Goal: Information Seeking & Learning: Learn about a topic

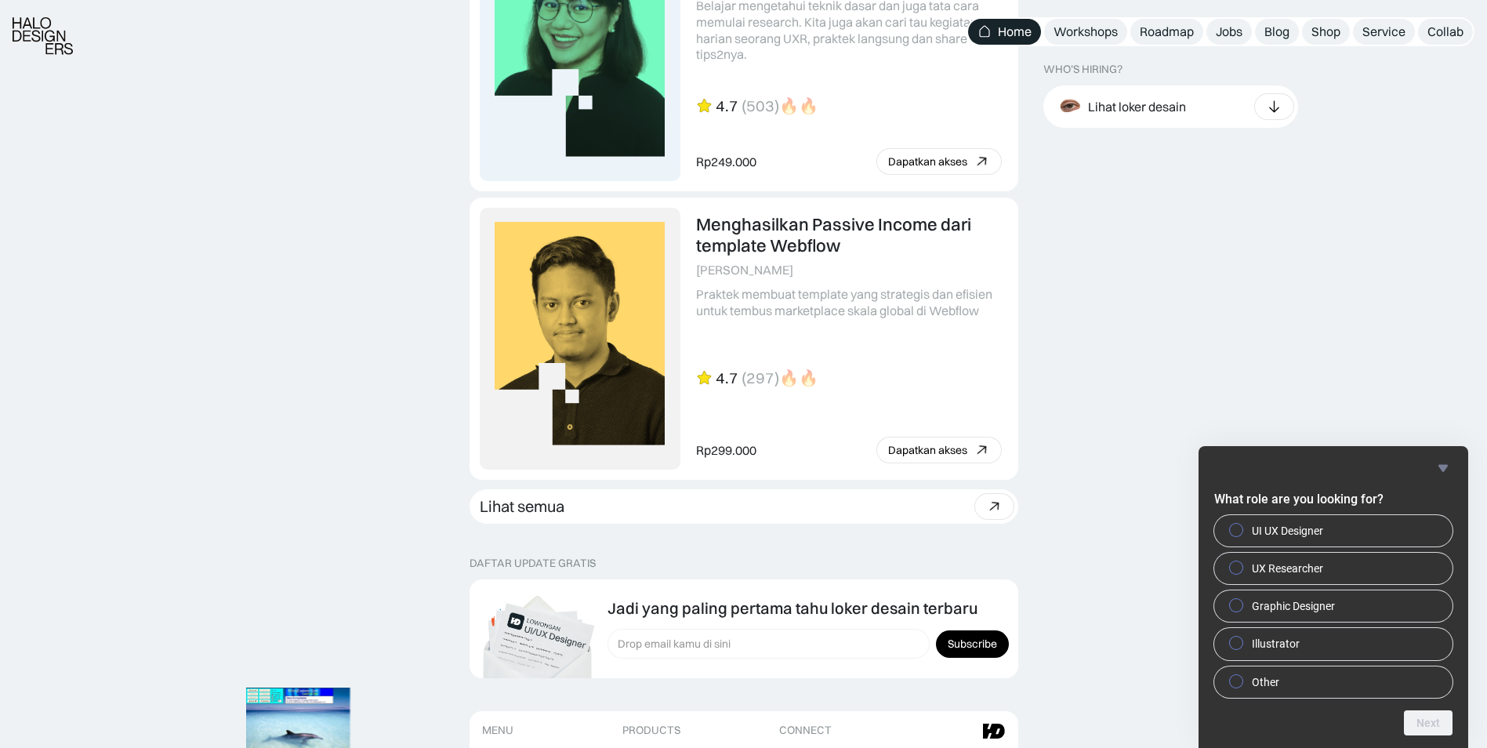
scroll to position [4253, 0]
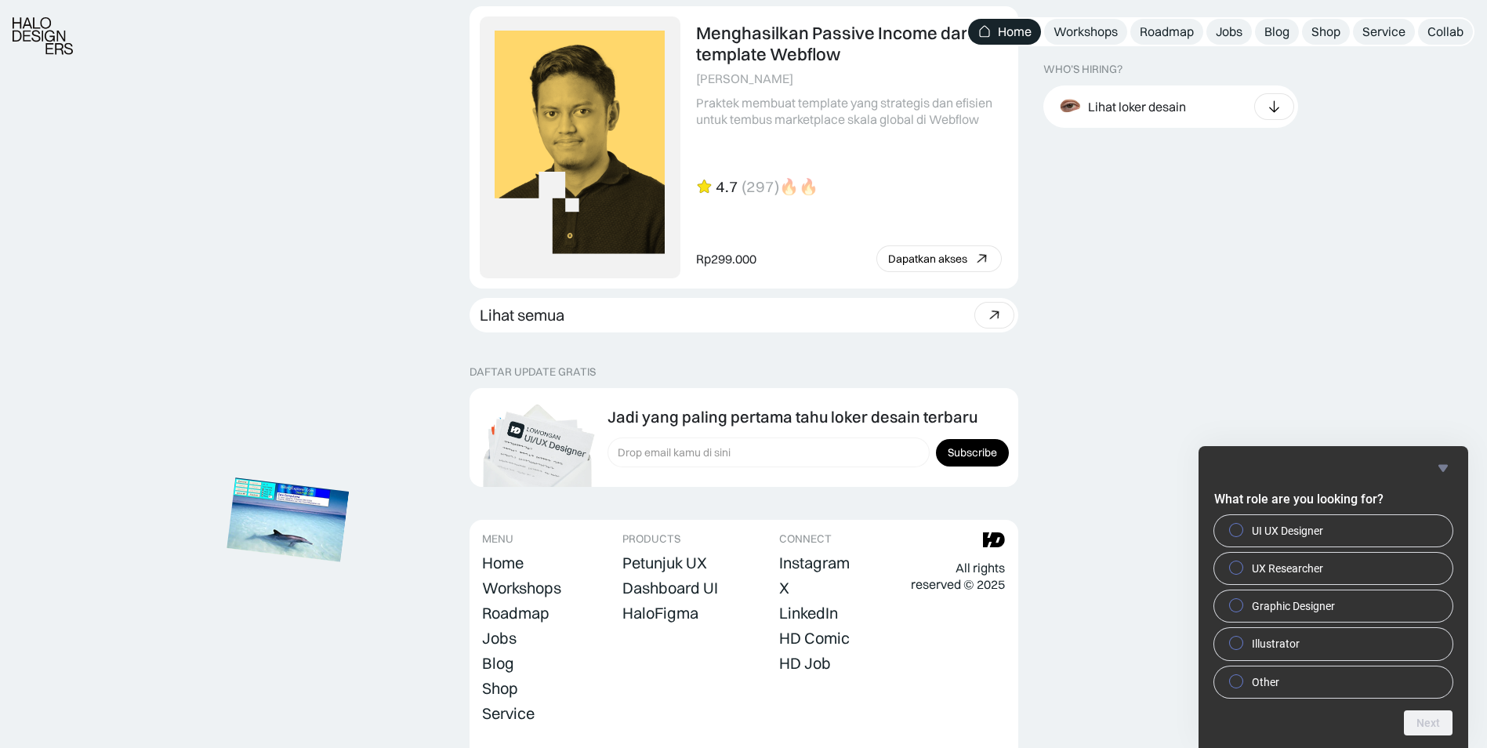
click at [317, 514] on img at bounding box center [288, 519] width 122 height 84
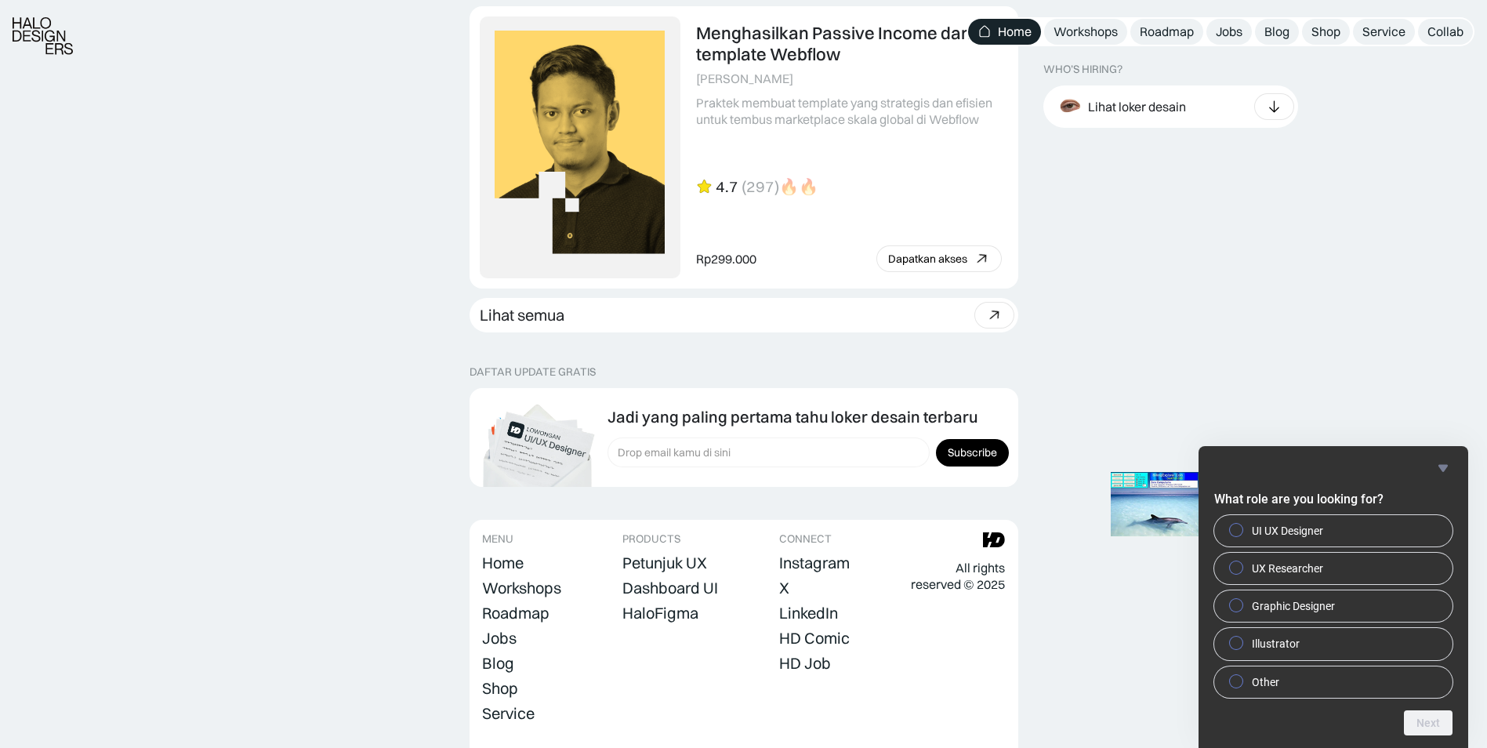
click at [1443, 465] on icon "Hide survey" at bounding box center [1443, 467] width 9 height 7
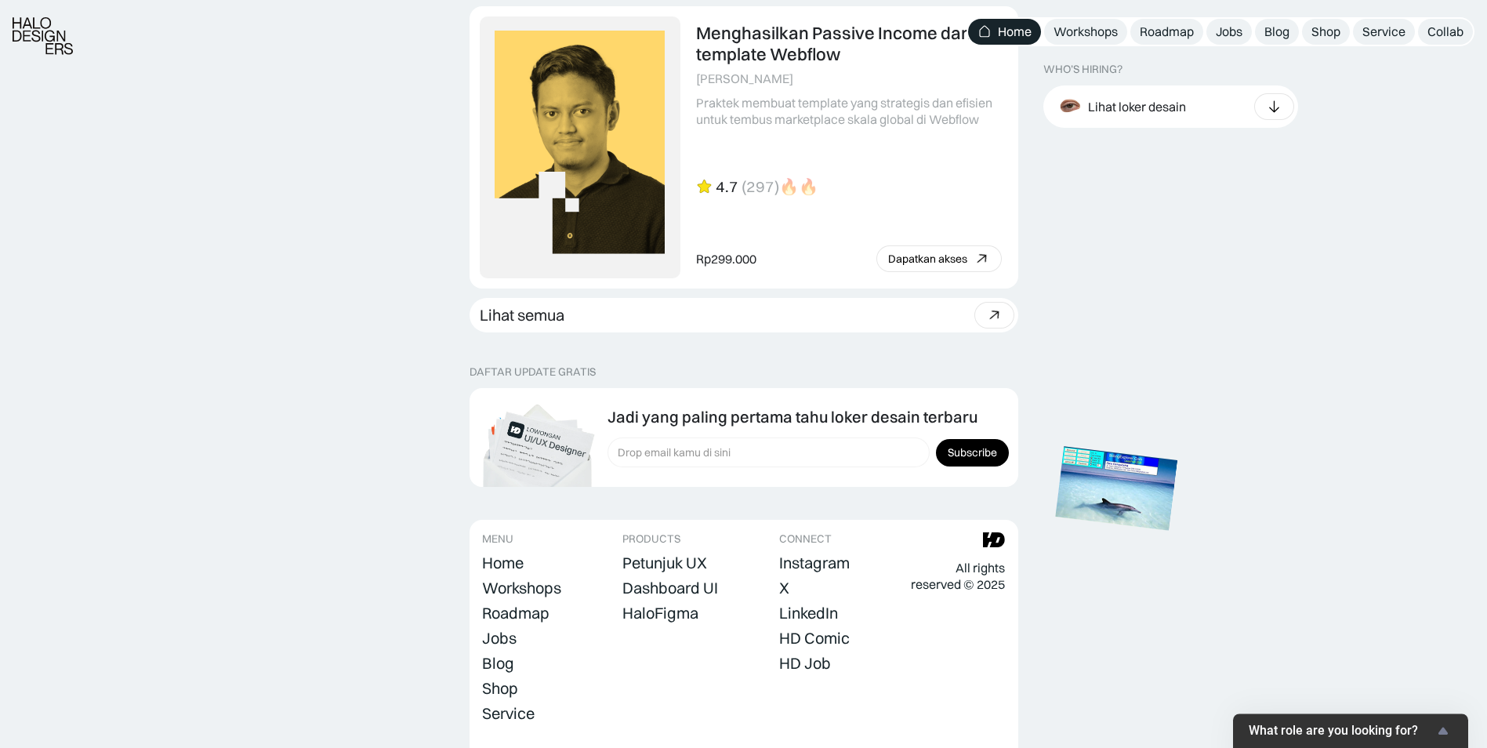
click at [1136, 500] on img at bounding box center [1116, 488] width 122 height 84
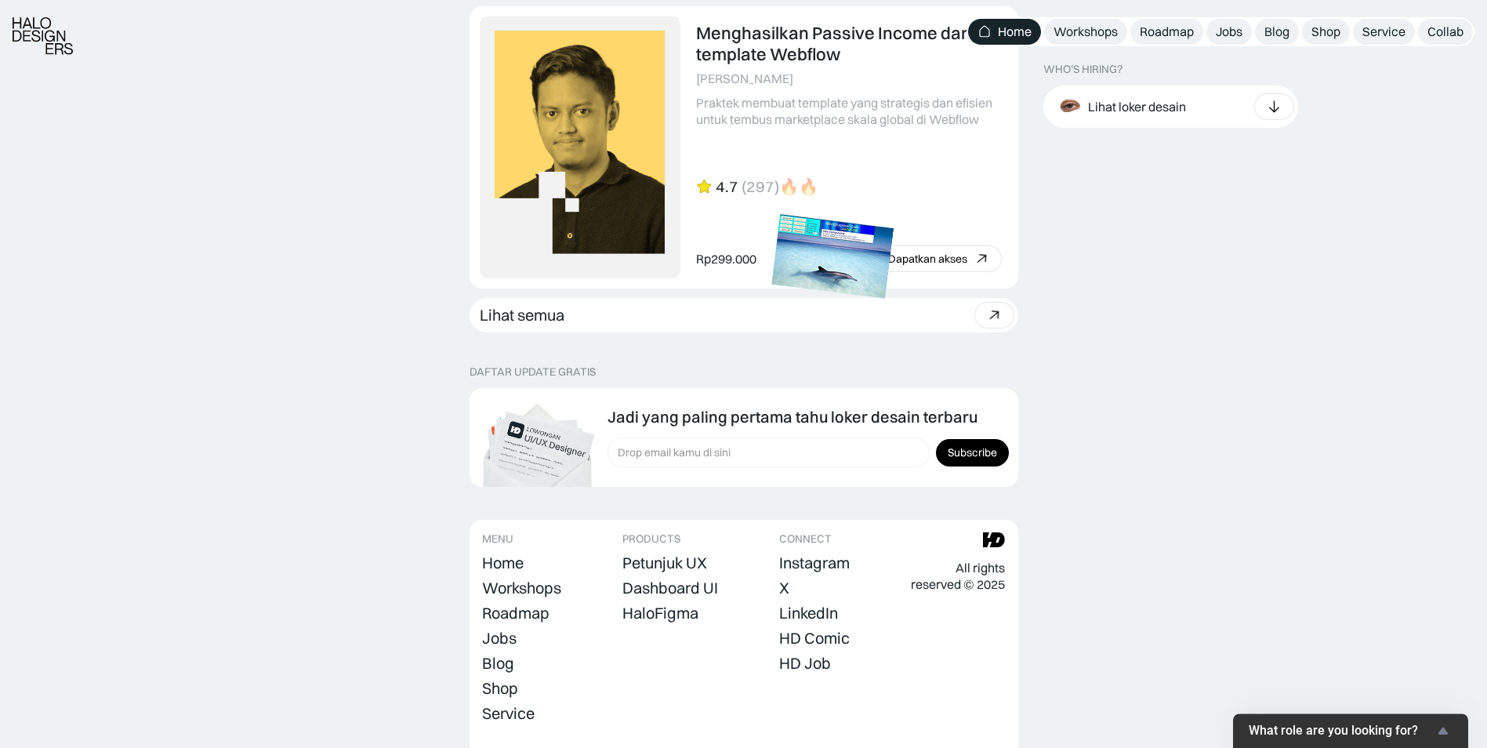
click at [851, 272] on img at bounding box center [832, 257] width 122 height 84
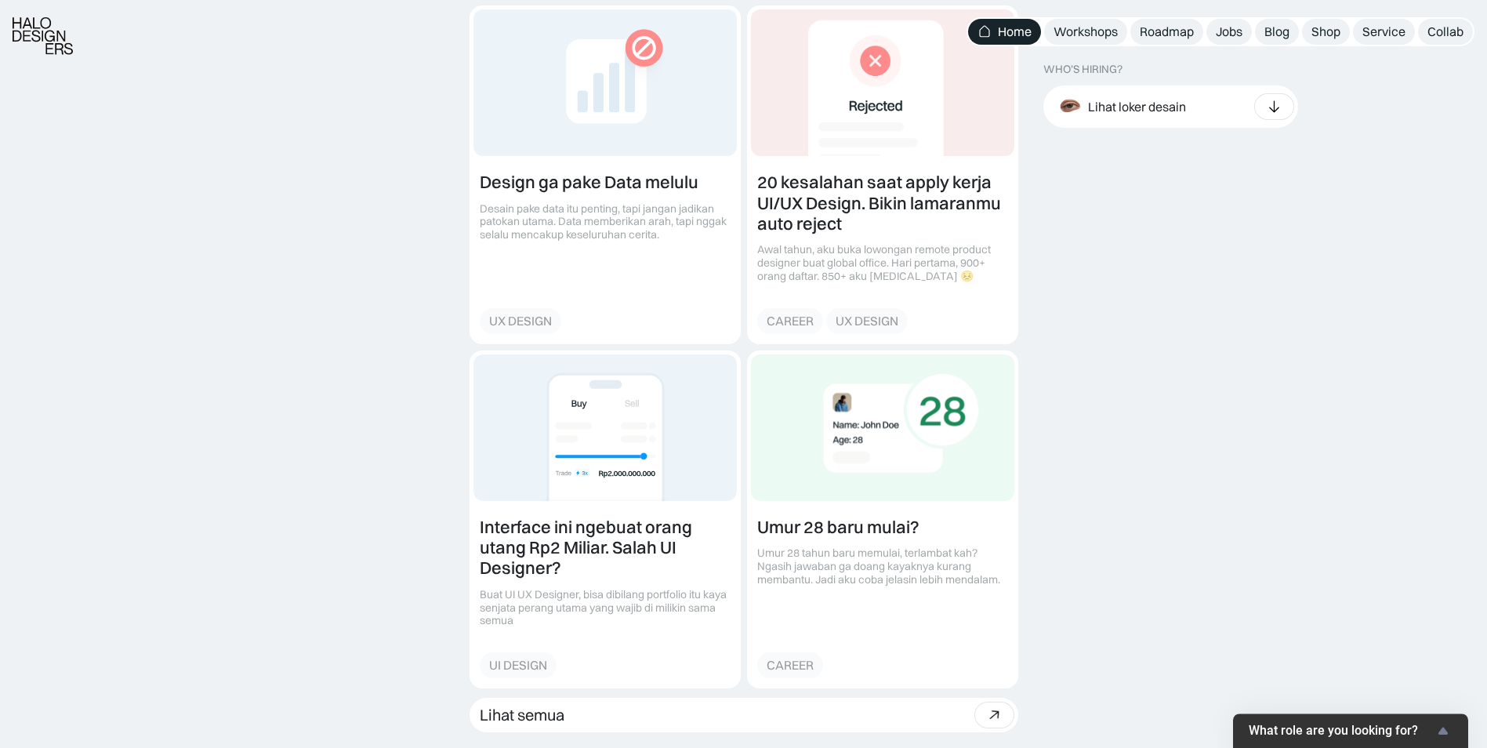
scroll to position [2038, 0]
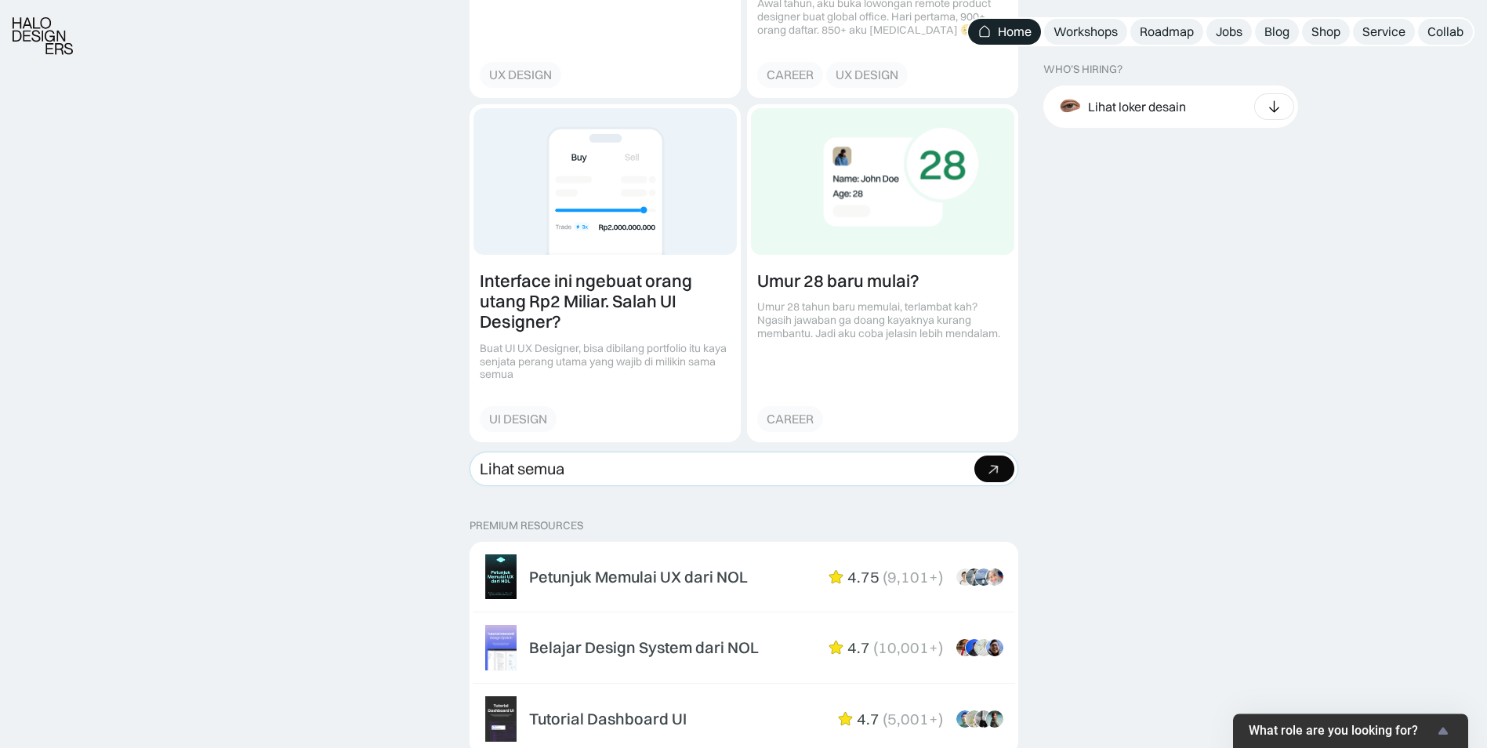
click at [618, 481] on link "Lihat semua Beli bundle Hemat Rp706.001 Rp5,206,000 Rp4.499.999 Beli paket" at bounding box center [744, 469] width 549 height 34
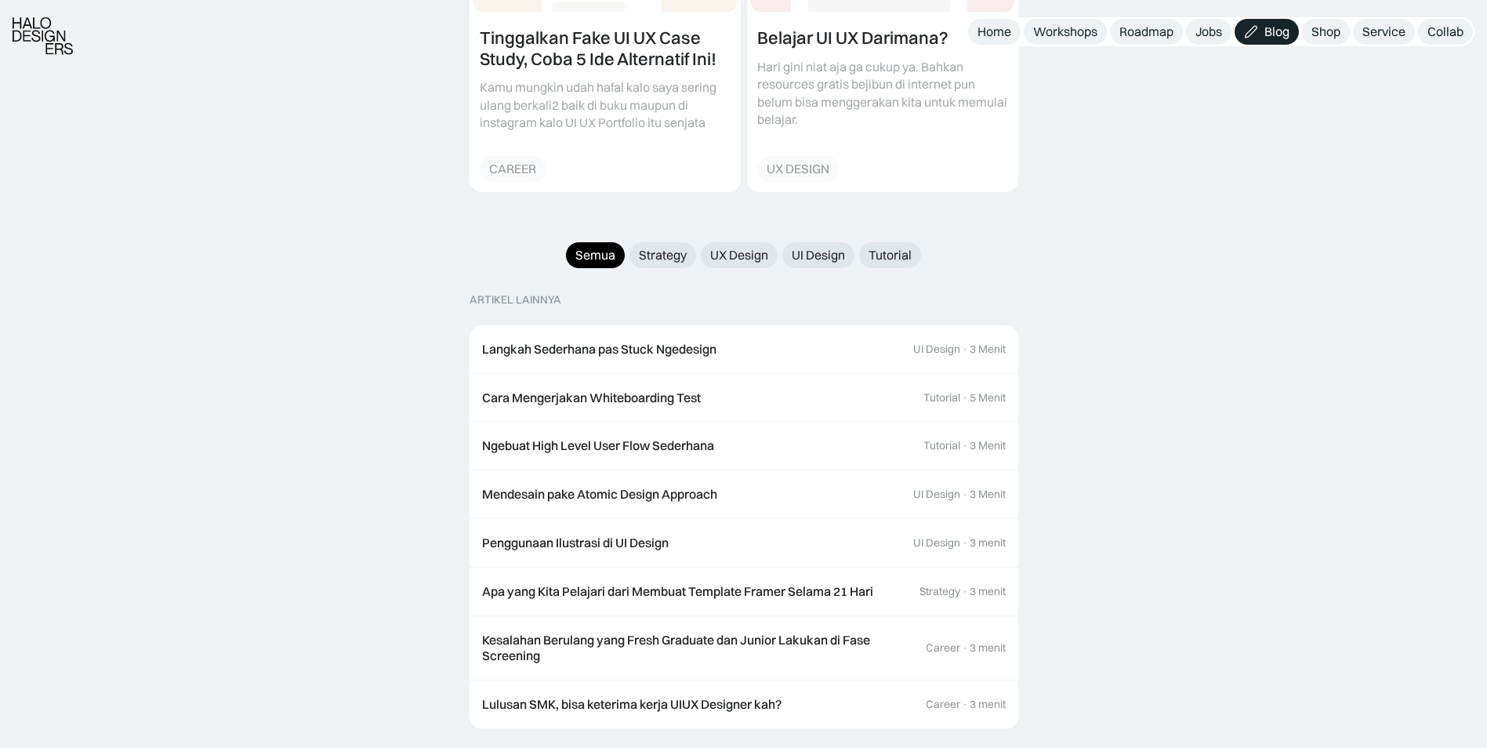
scroll to position [1490, 0]
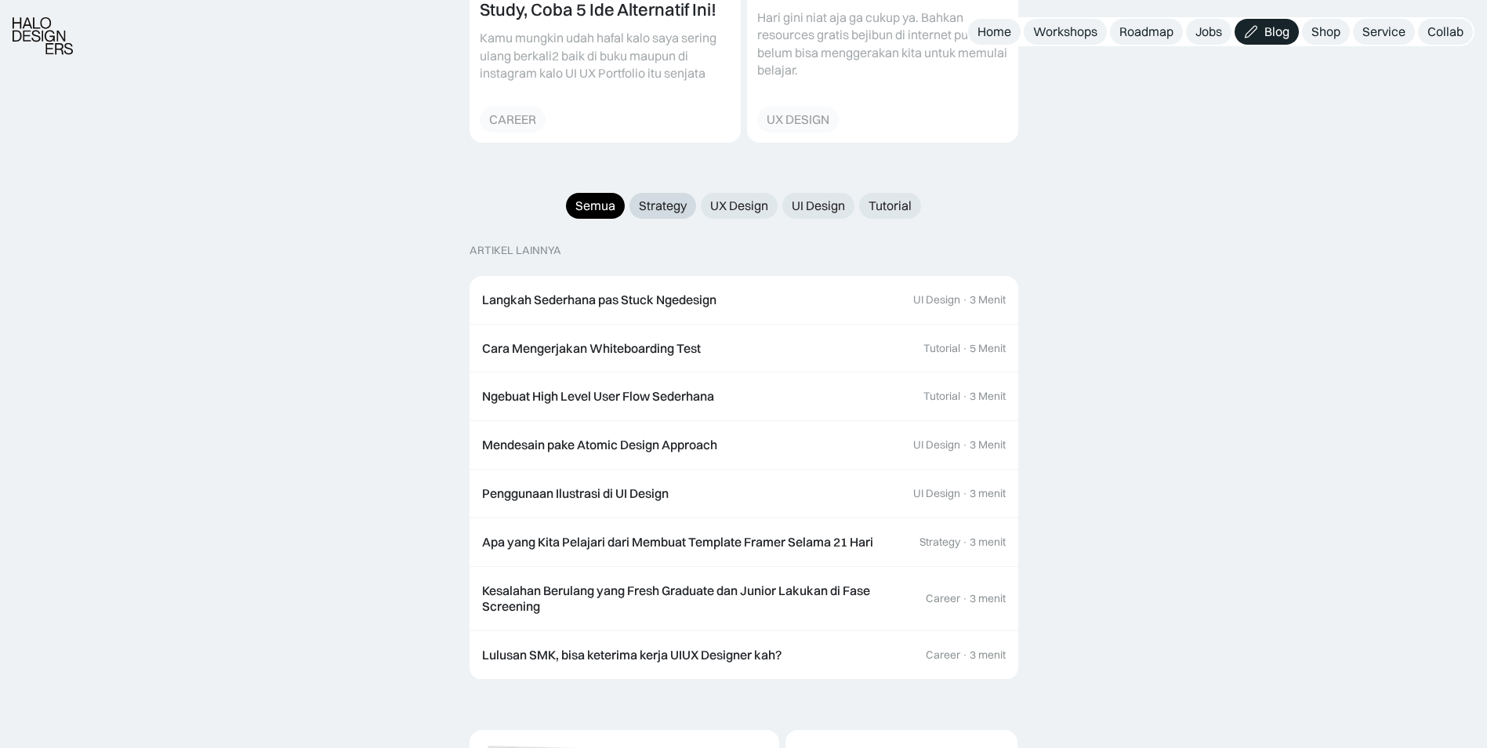
click at [675, 198] on div "Strategy" at bounding box center [663, 206] width 48 height 16
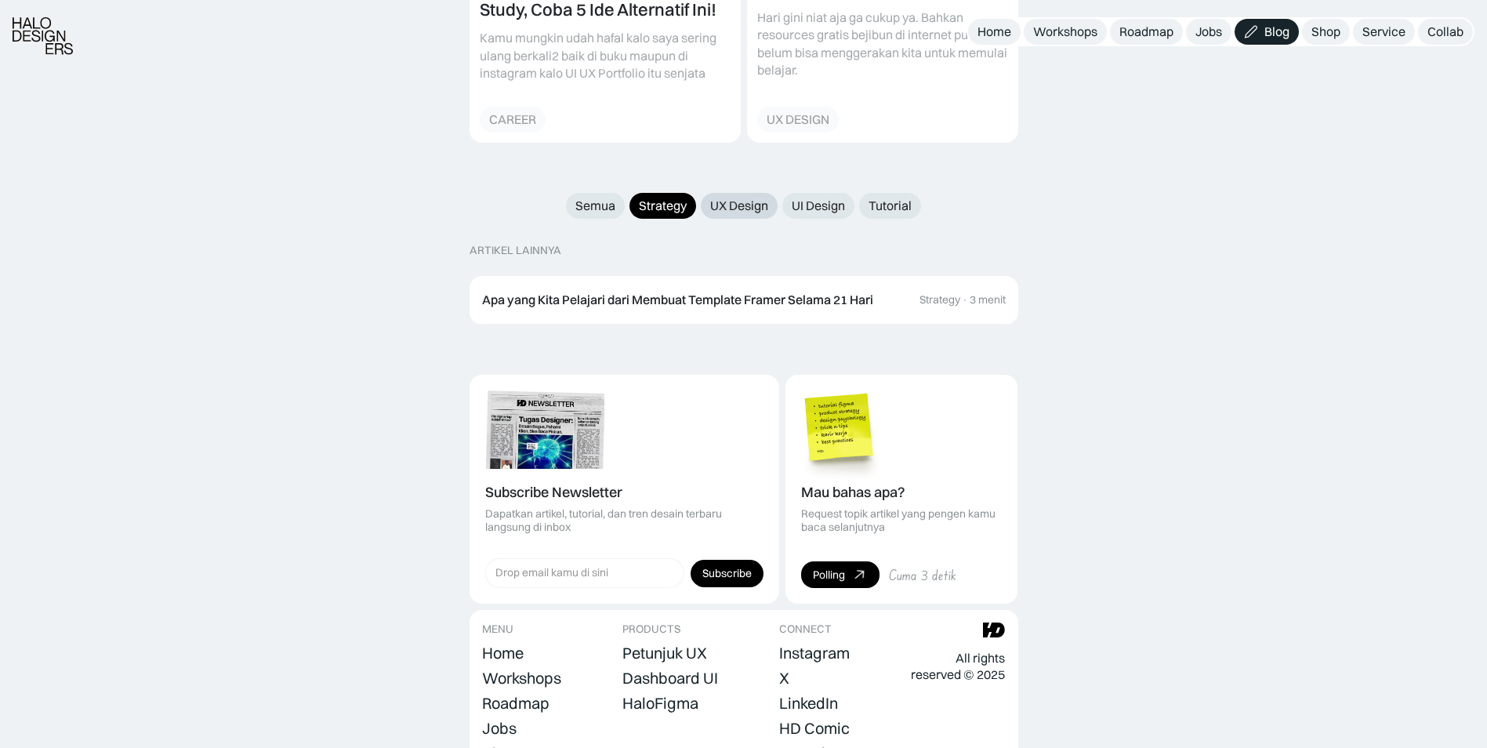
click at [717, 197] on link "UX Design" at bounding box center [739, 206] width 77 height 26
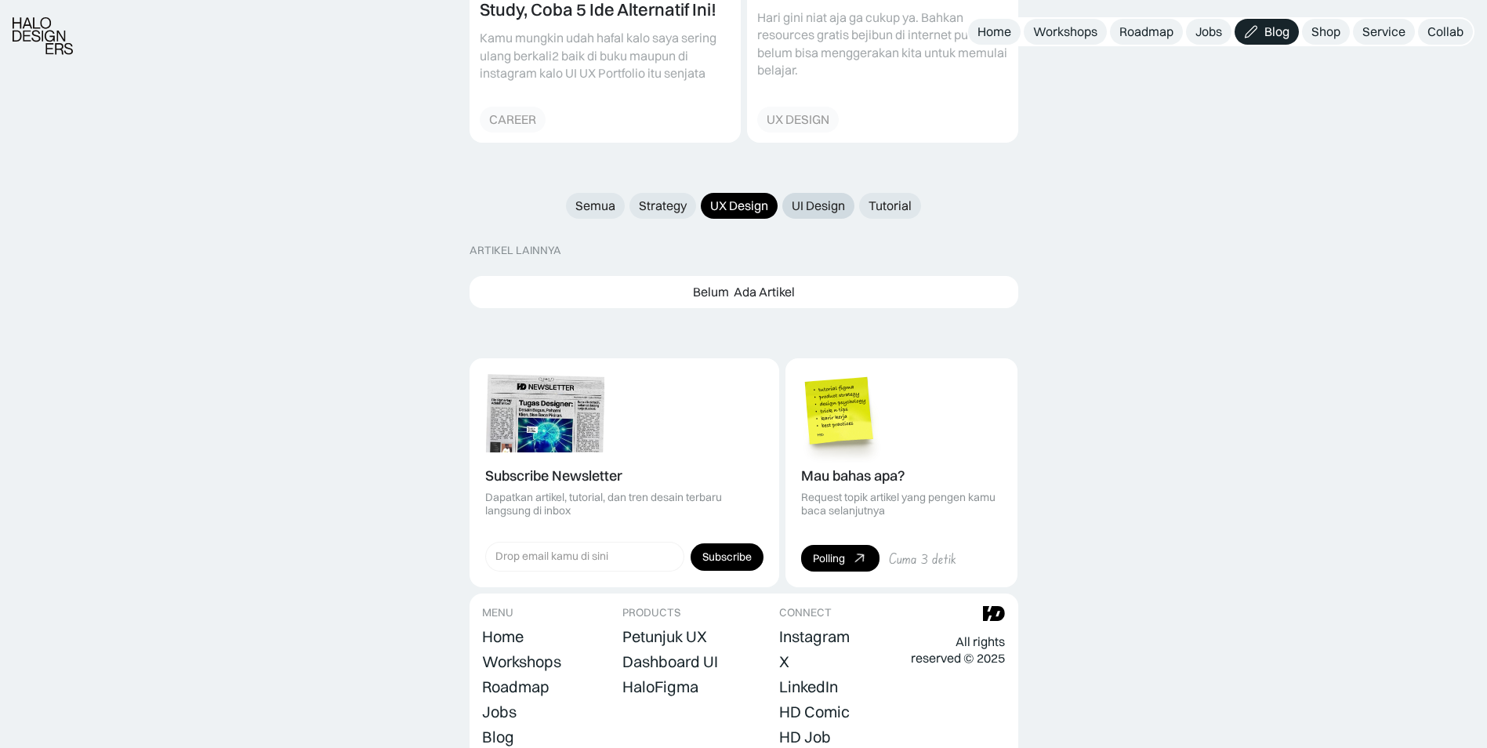
click at [818, 198] on div "UI Design" at bounding box center [818, 206] width 53 height 16
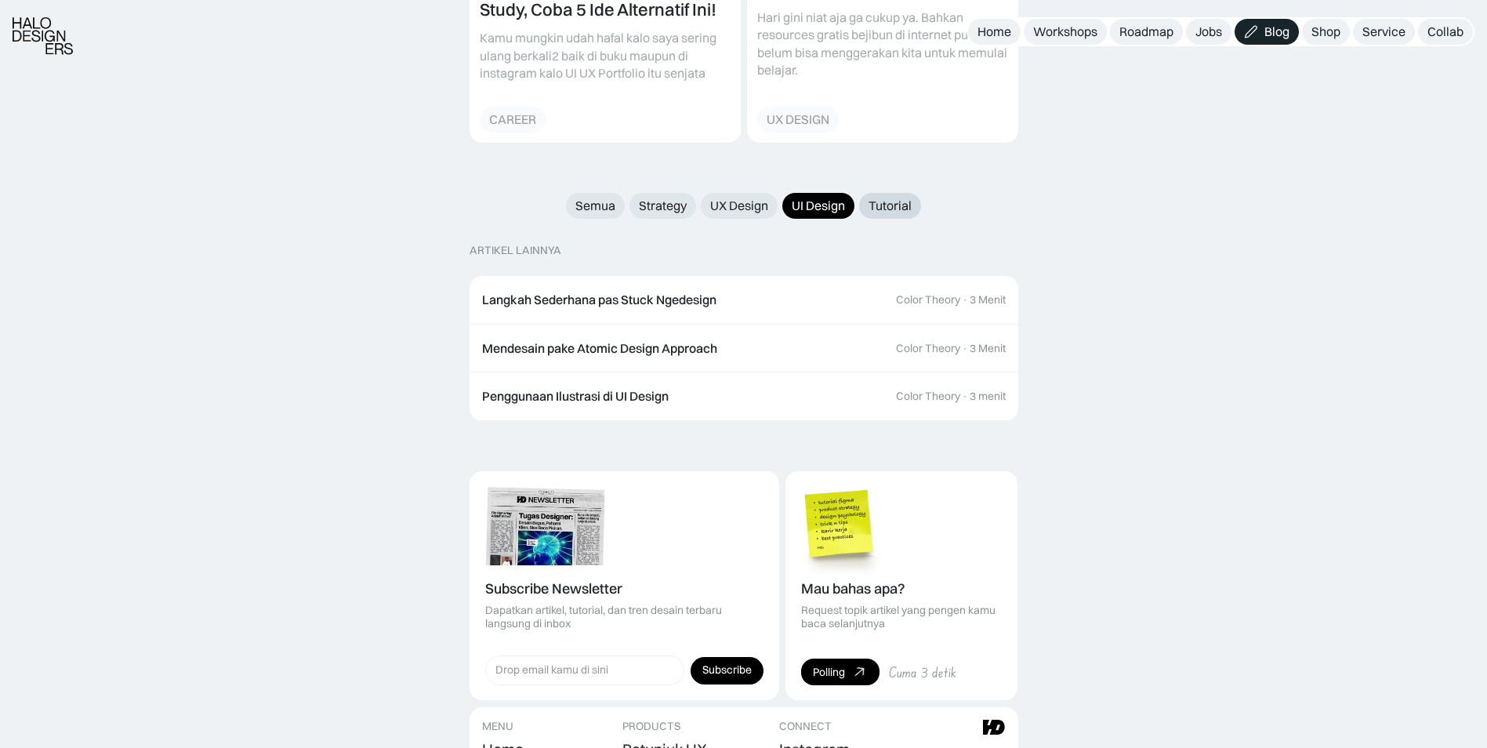
click at [891, 198] on div "Tutorial" at bounding box center [890, 206] width 43 height 16
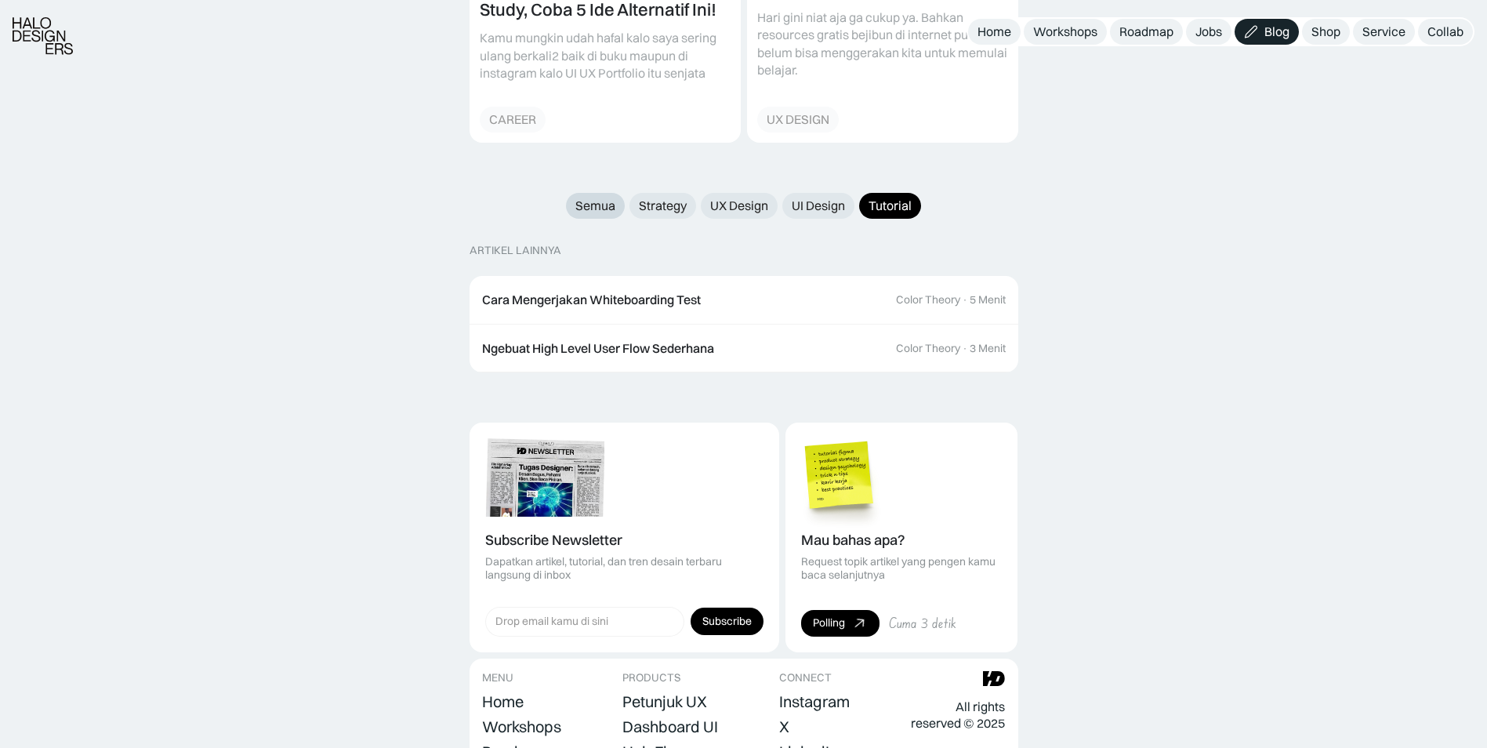
click at [590, 198] on div "Semua" at bounding box center [595, 206] width 40 height 16
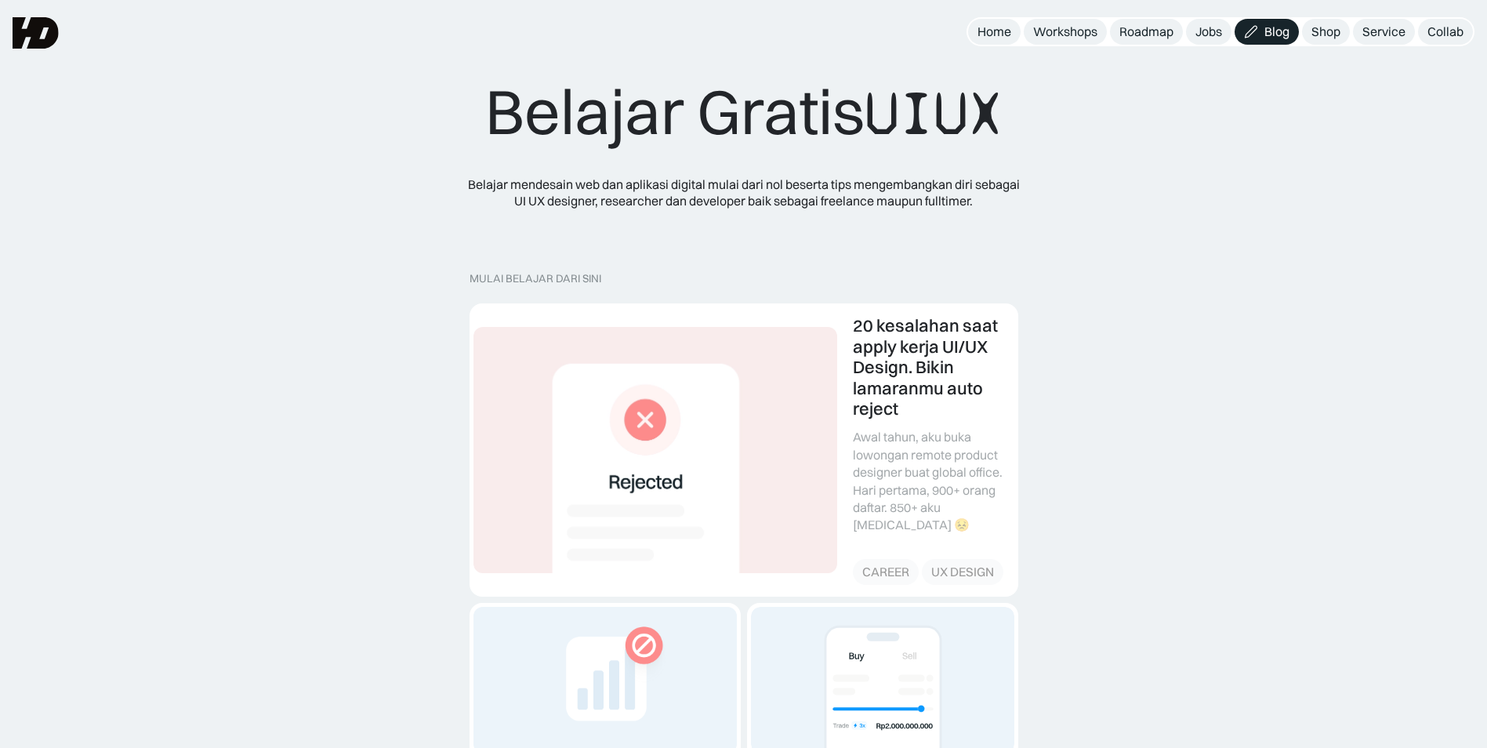
scroll to position [0, 0]
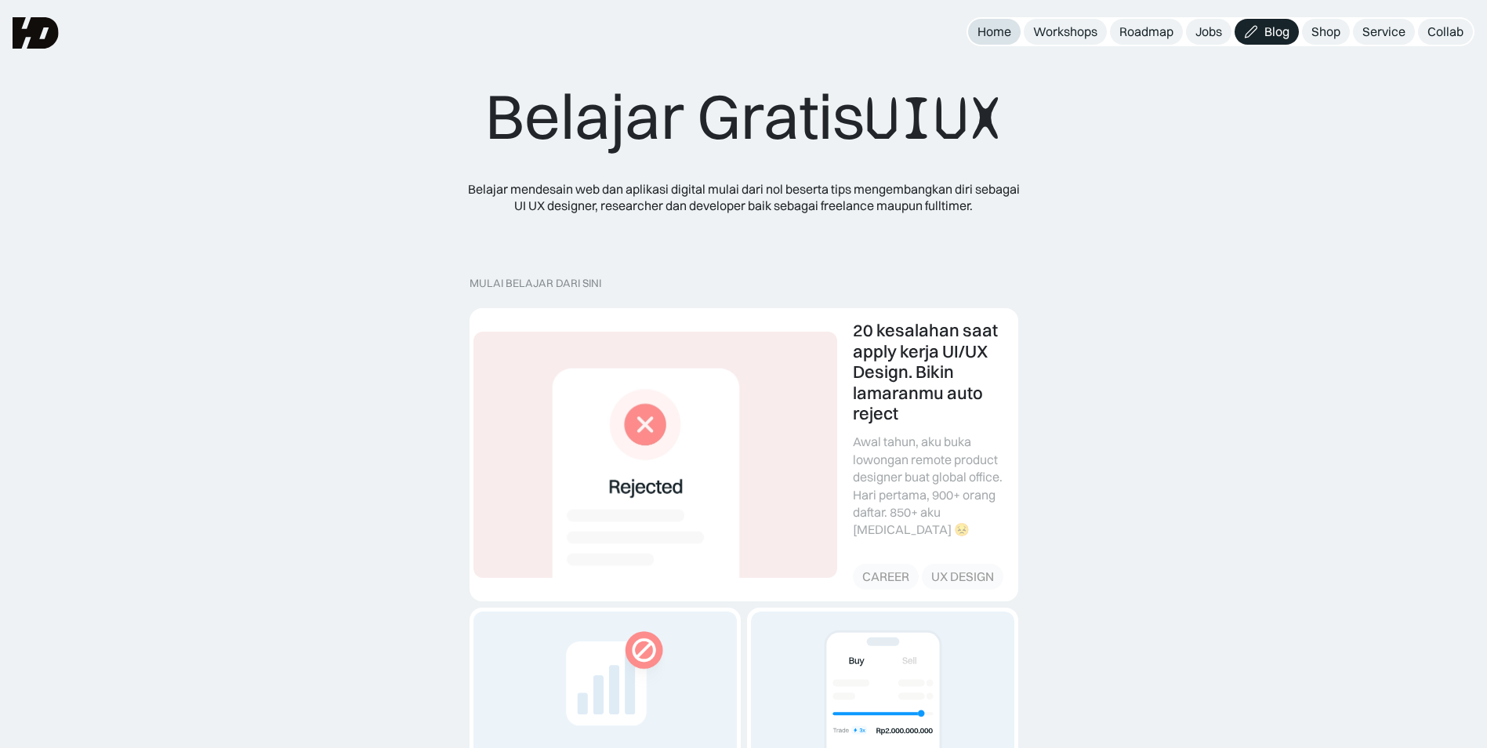
click at [993, 29] on div "Home" at bounding box center [995, 32] width 34 height 16
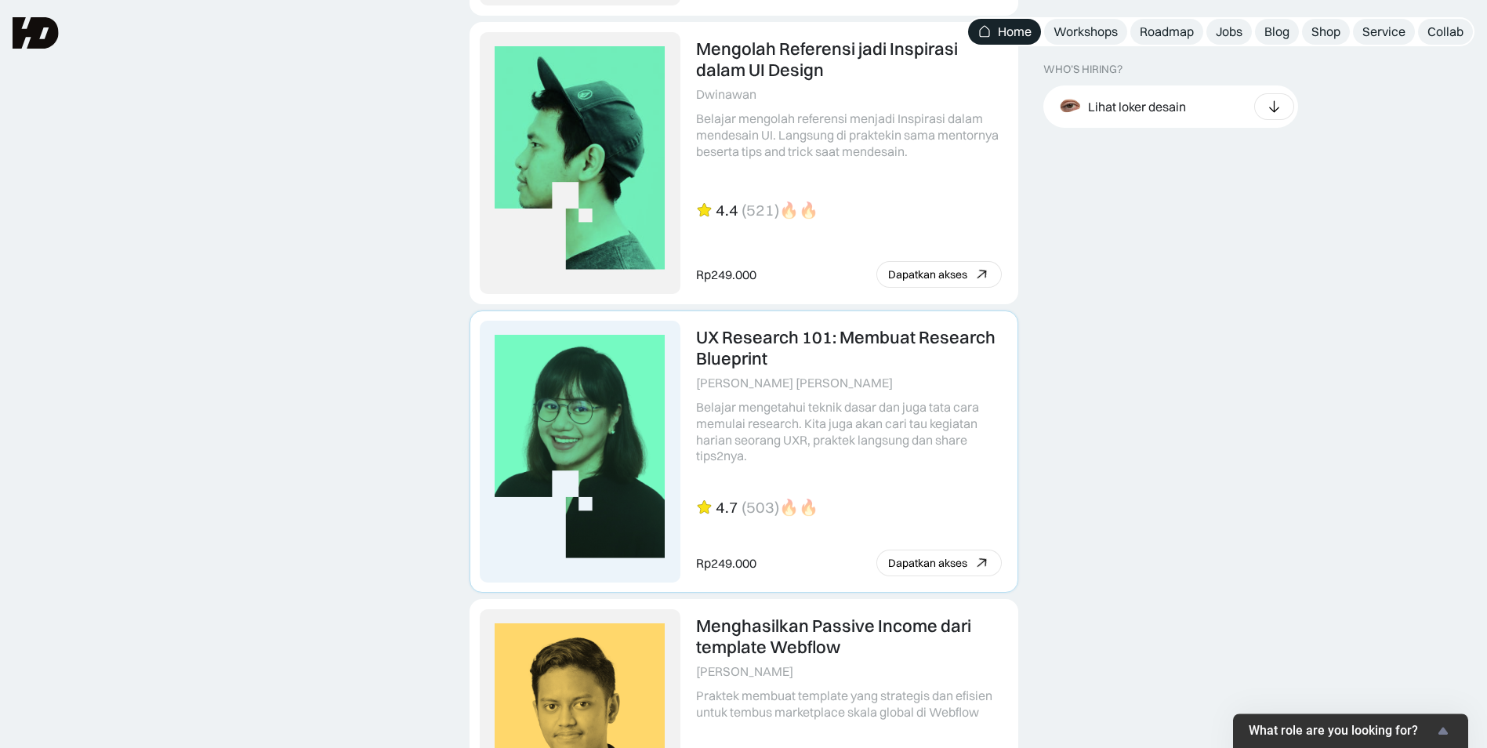
scroll to position [3626, 0]
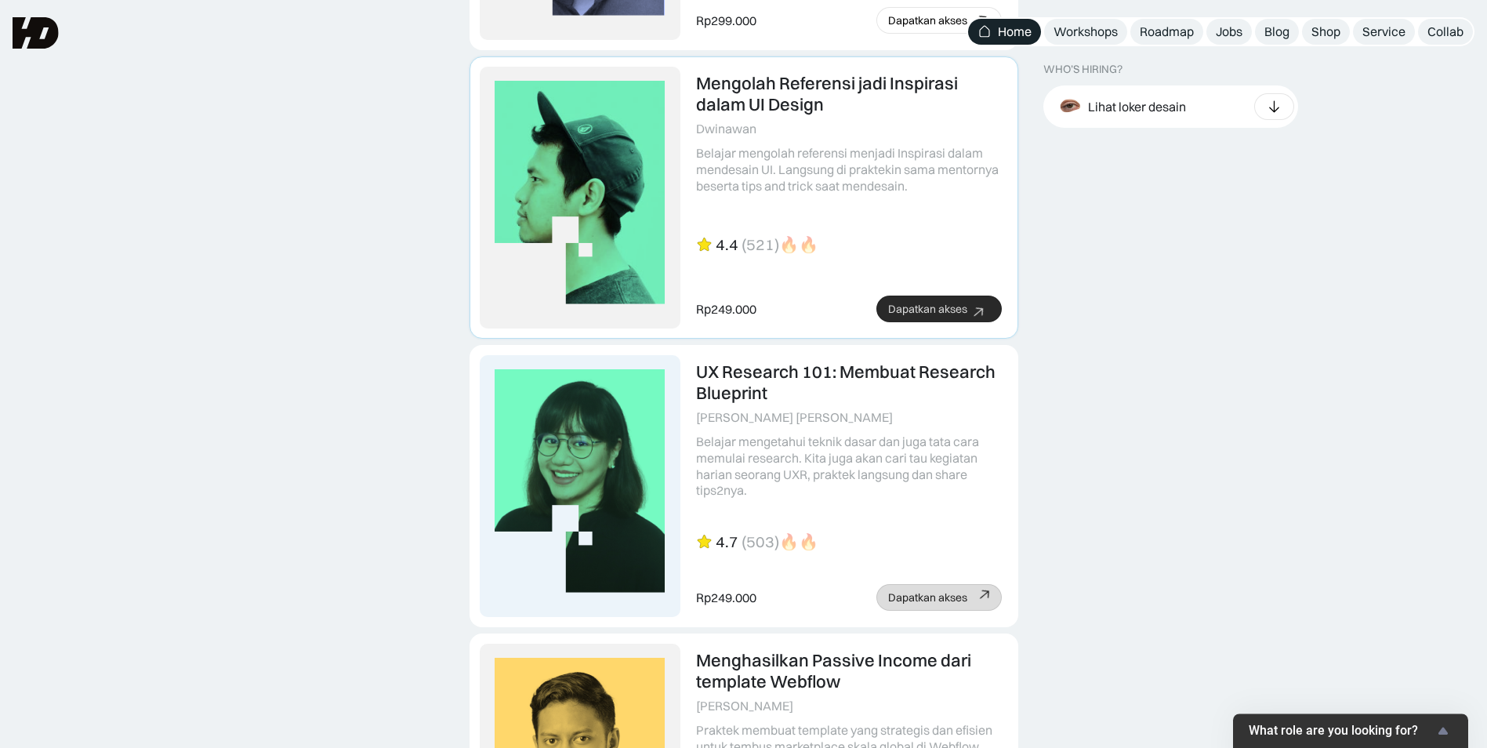
click at [917, 315] on div "Dapatkan akses" at bounding box center [927, 309] width 79 height 13
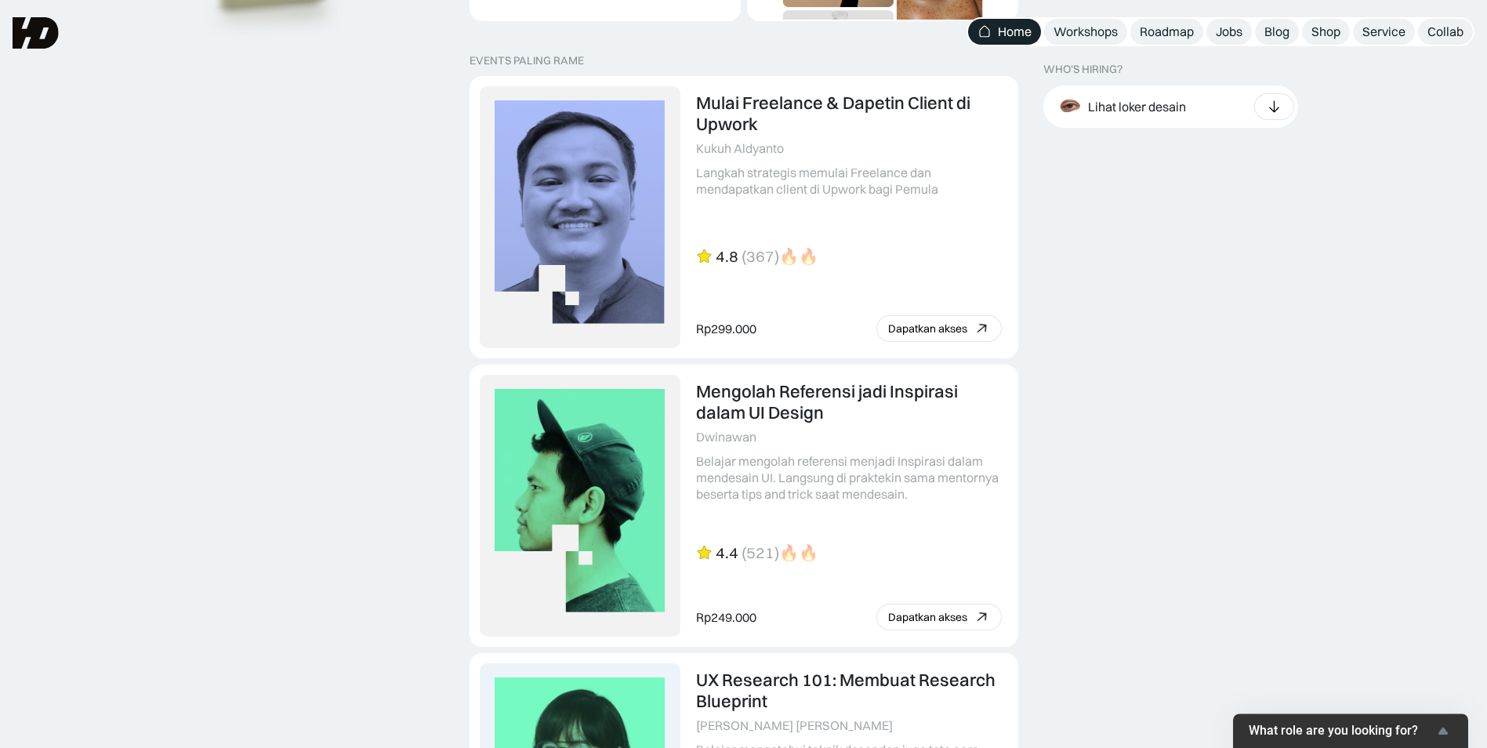
scroll to position [3312, 0]
